Goal: Use online tool/utility: Utilize a website feature to perform a specific function

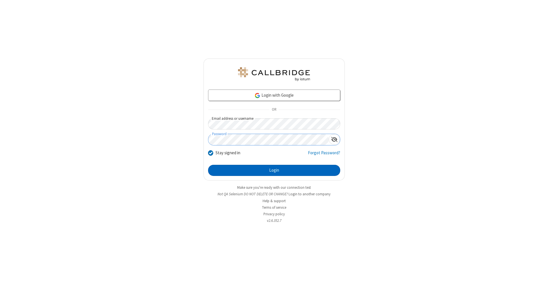
click at [274, 171] on button "Login" at bounding box center [274, 170] width 132 height 11
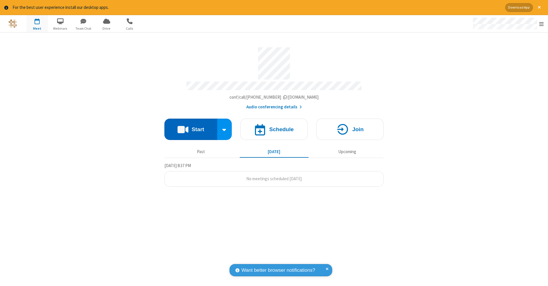
click at [191, 126] on button "Start" at bounding box center [190, 129] width 53 height 21
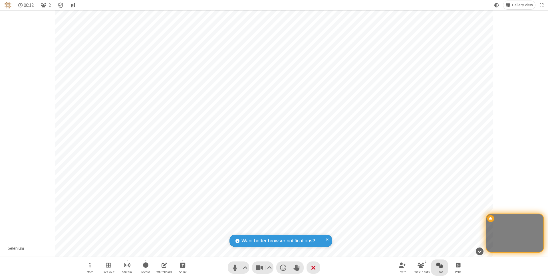
click at [439, 265] on span "Open chat" at bounding box center [439, 265] width 7 height 7
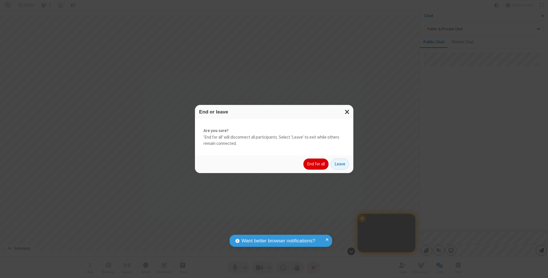
click at [316, 164] on button "End for all" at bounding box center [315, 164] width 25 height 11
